Goal: Information Seeking & Learning: Stay updated

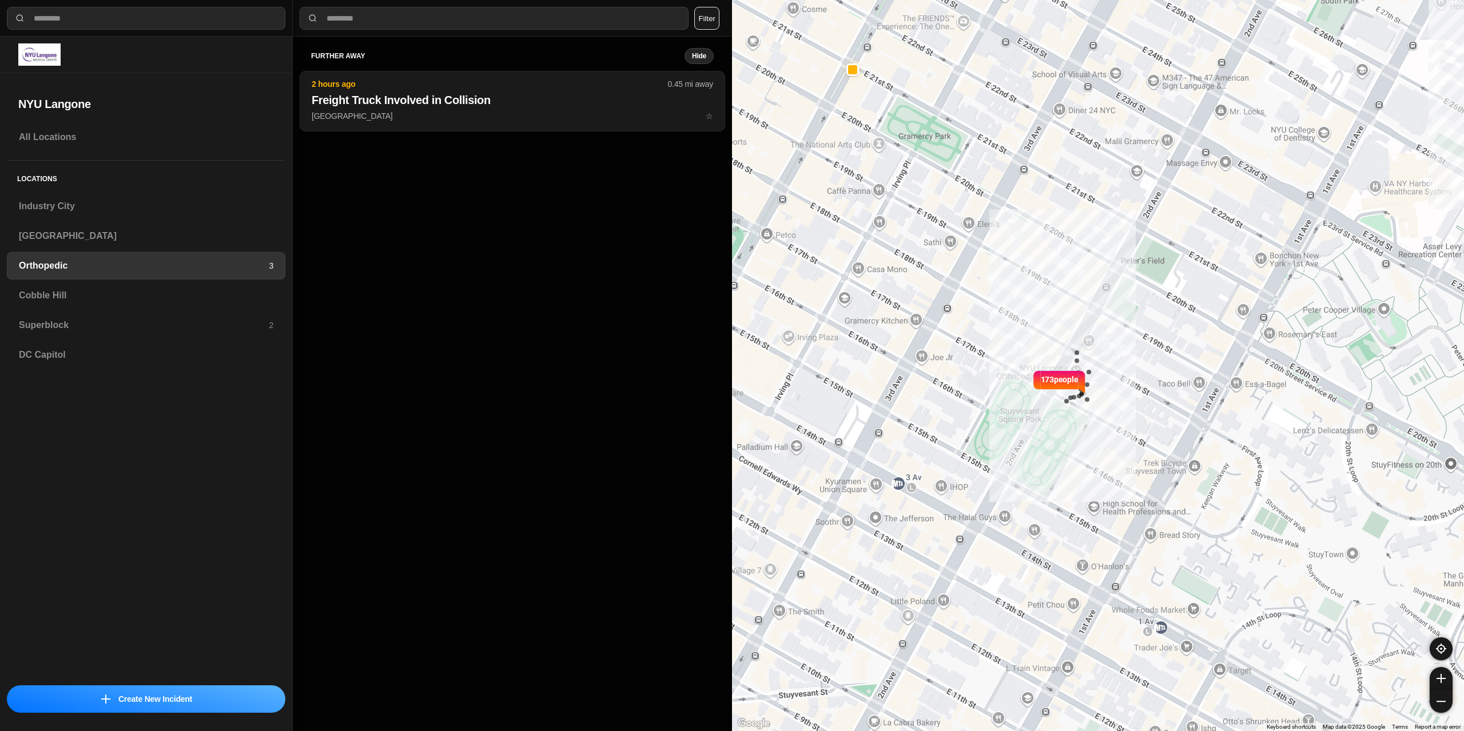
select select "*"
click at [66, 232] on h3 "[GEOGRAPHIC_DATA]" at bounding box center [146, 236] width 254 height 14
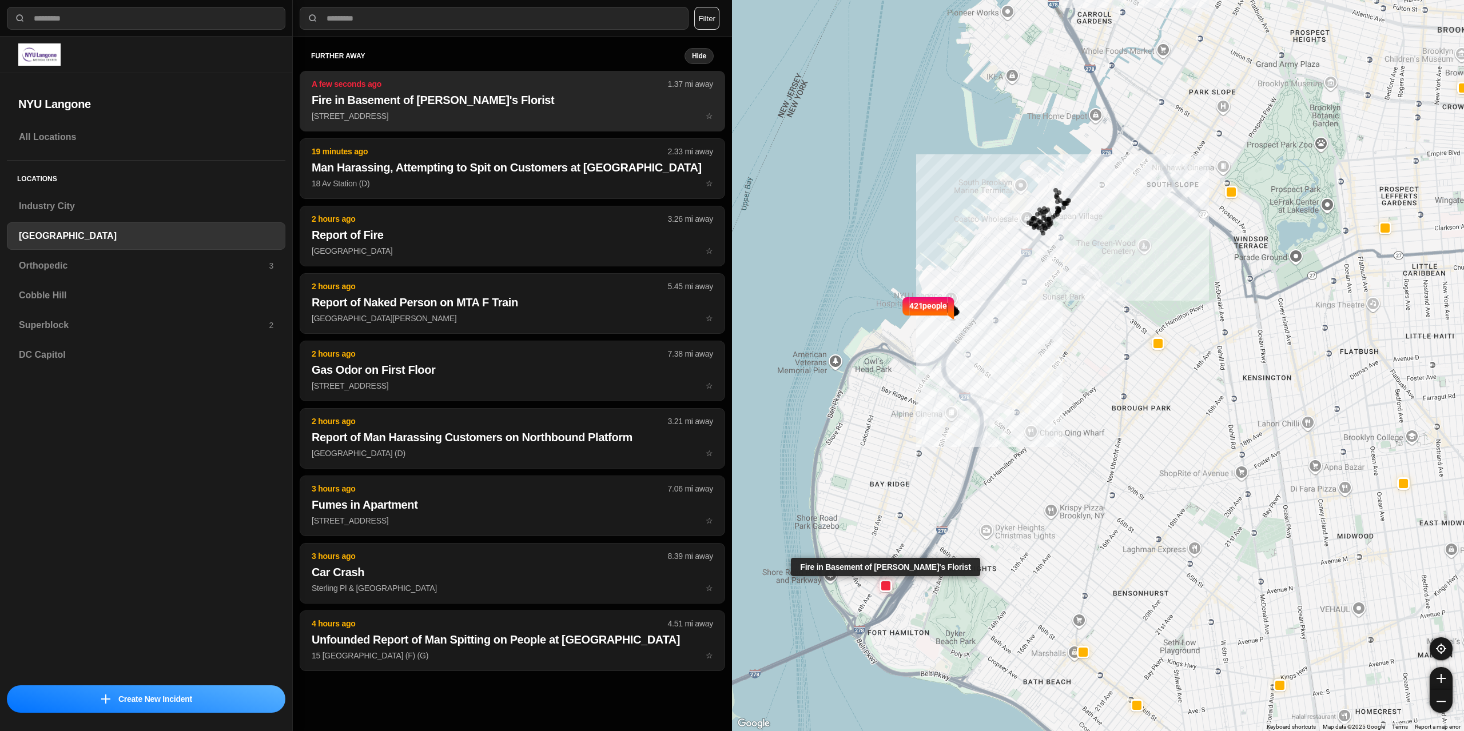
click at [526, 107] on h2 "Fire in Basement of [PERSON_NAME]'s Florist" at bounding box center [512, 100] width 401 height 16
